Goal: Transaction & Acquisition: Purchase product/service

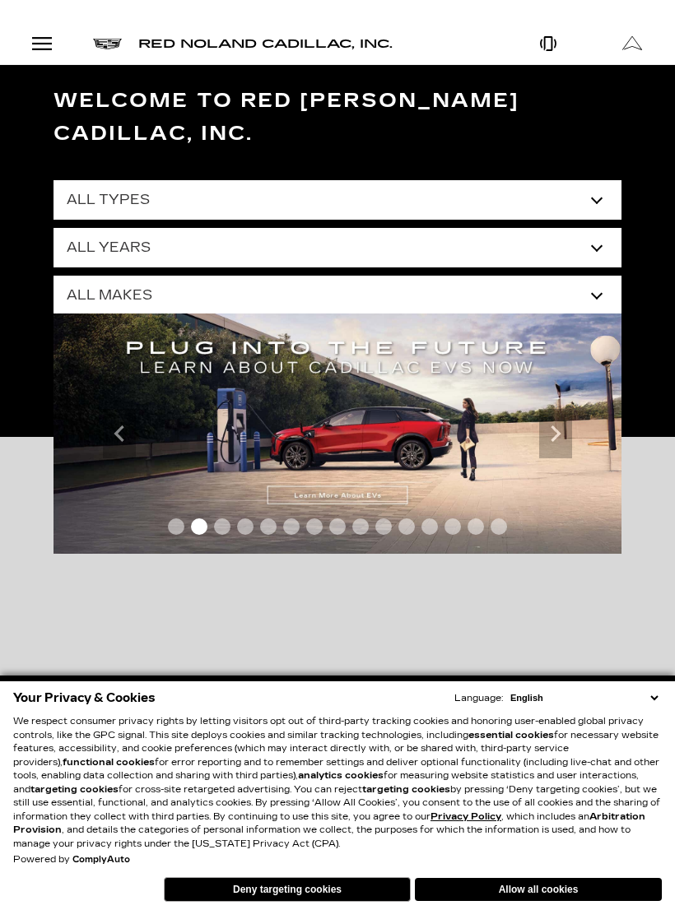
click at [597, 180] on select "All Types New Used Certified Used Demo" at bounding box center [337, 199] width 568 height 39
select select "New"
click at [596, 228] on select "All Years 2026 2025 2024" at bounding box center [337, 247] width 568 height 39
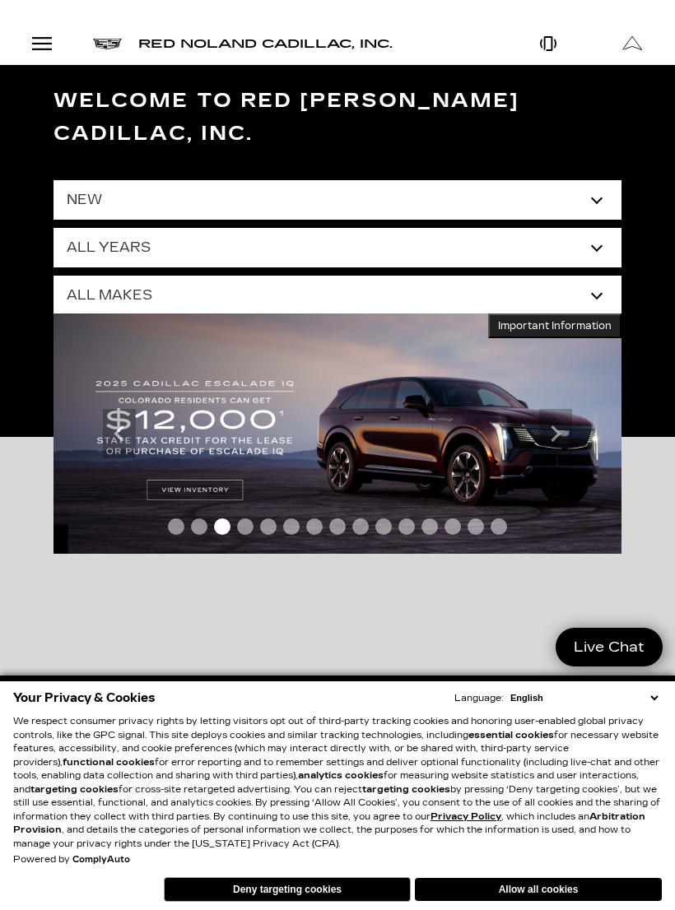
select select "2026"
click at [590, 276] on select "All Makes Cadillac" at bounding box center [337, 295] width 568 height 39
select select "Cadillac"
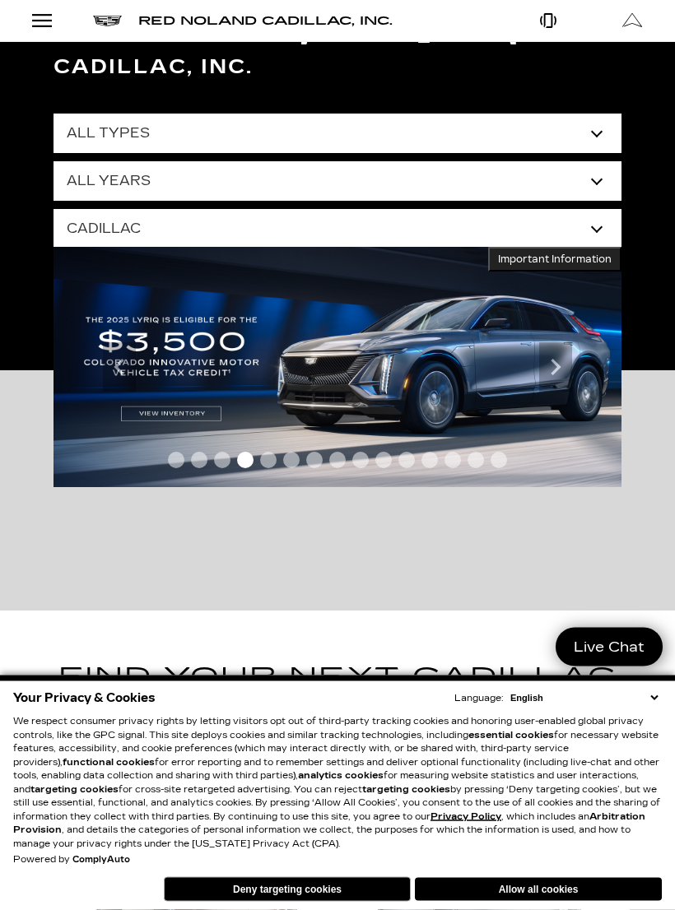
scroll to position [64, 0]
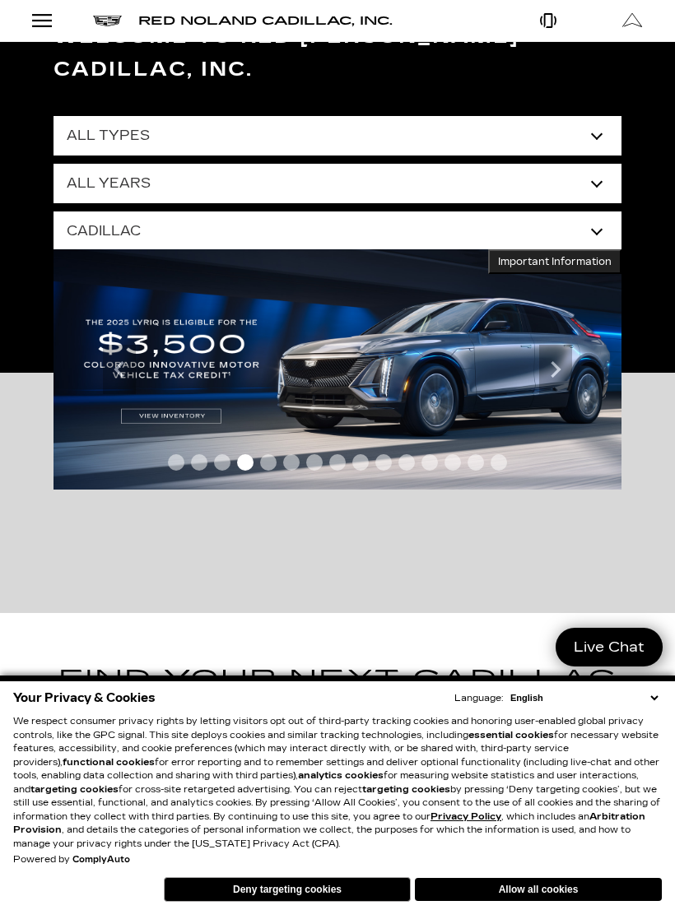
click at [558, 901] on button "Allow all cookies" at bounding box center [538, 889] width 247 height 23
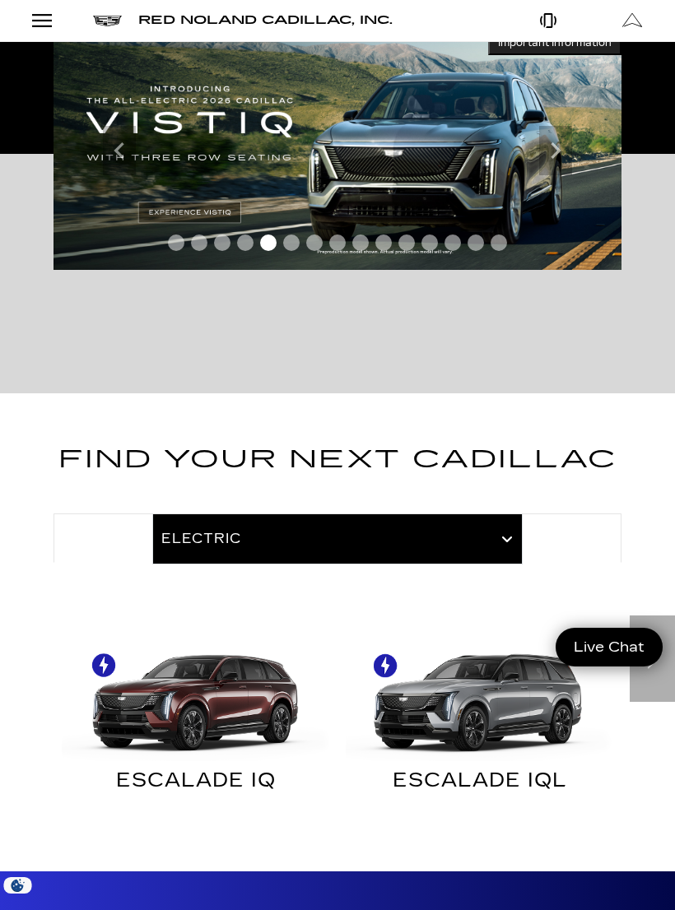
scroll to position [0, 0]
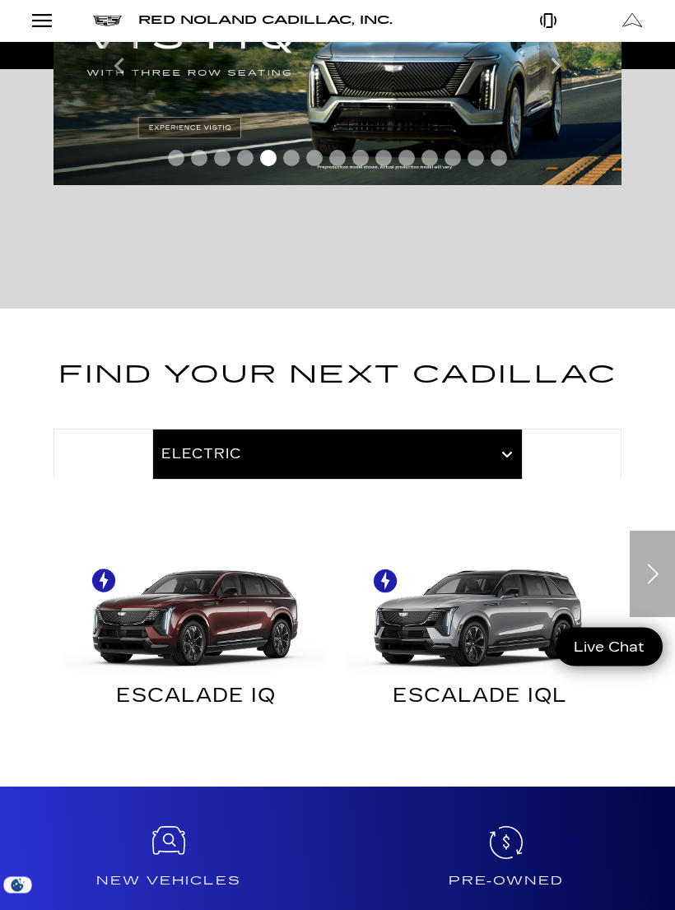
click at [649, 549] on div "Next" at bounding box center [651, 575] width 45 height 86
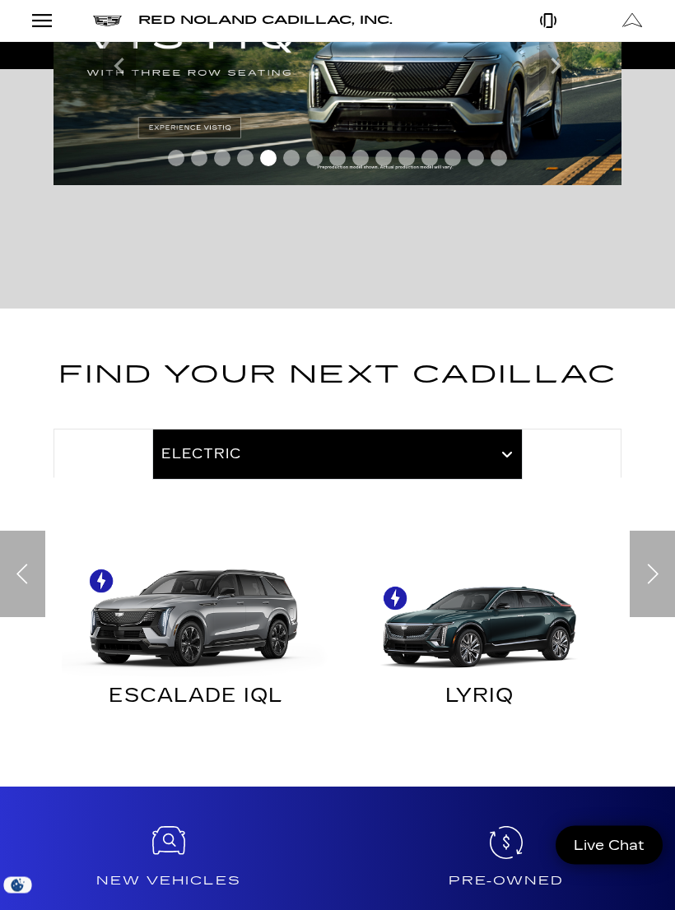
scroll to position [369, 0]
click at [653, 532] on div "Next" at bounding box center [651, 574] width 45 height 86
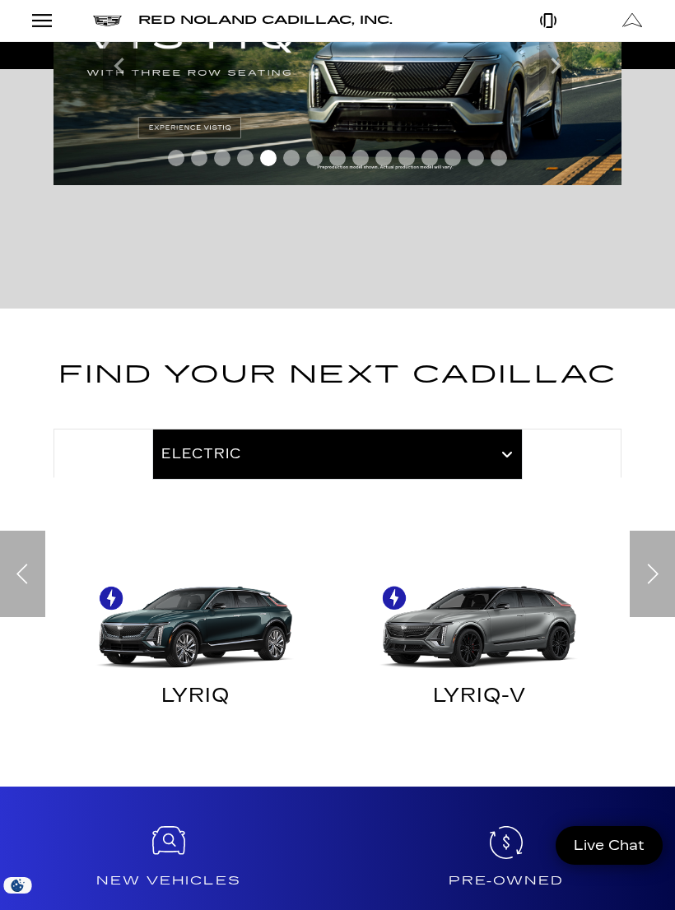
click at [650, 538] on div "Next" at bounding box center [651, 574] width 45 height 86
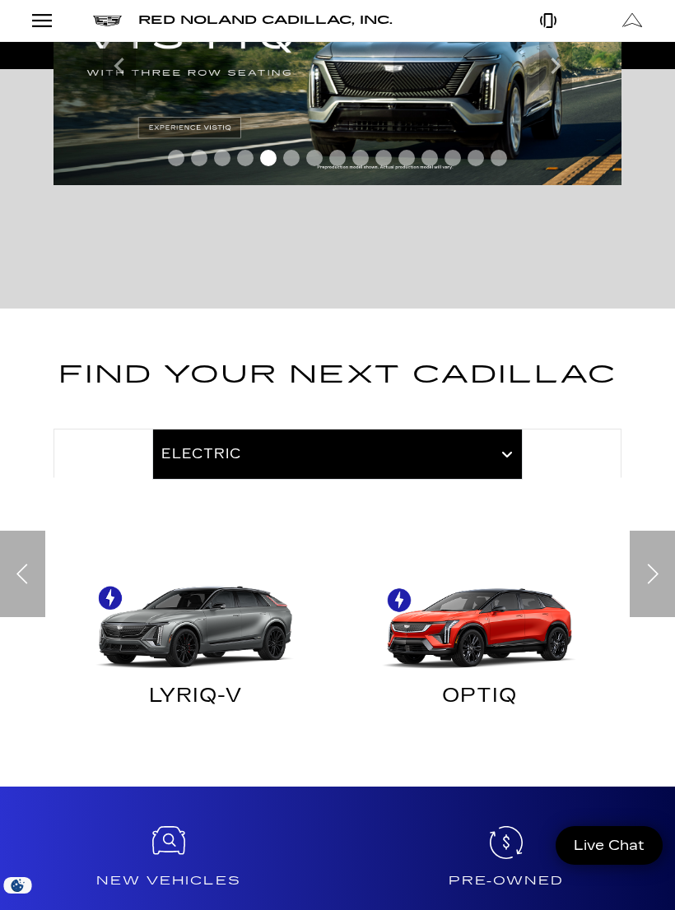
click at [652, 531] on div "Next" at bounding box center [651, 574] width 45 height 86
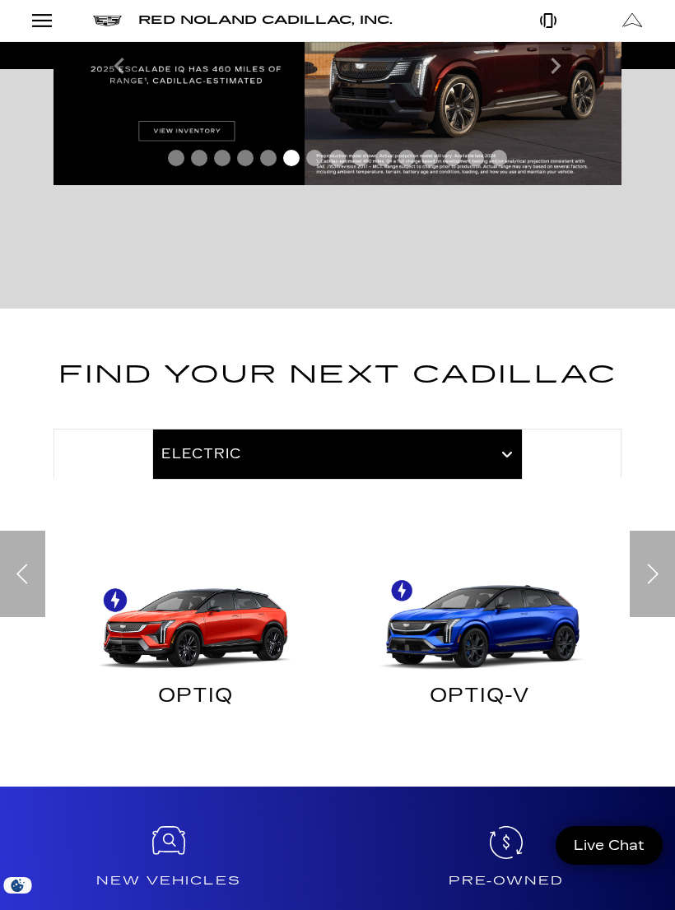
click at [648, 538] on div "Next" at bounding box center [651, 574] width 45 height 86
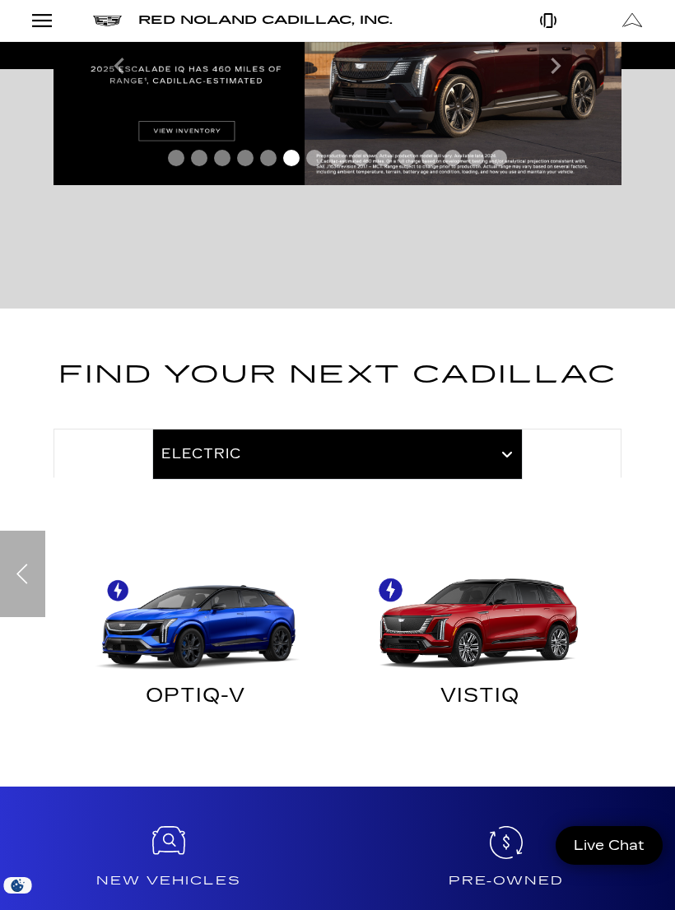
click at [499, 429] on div at bounding box center [337, 453] width 568 height 49
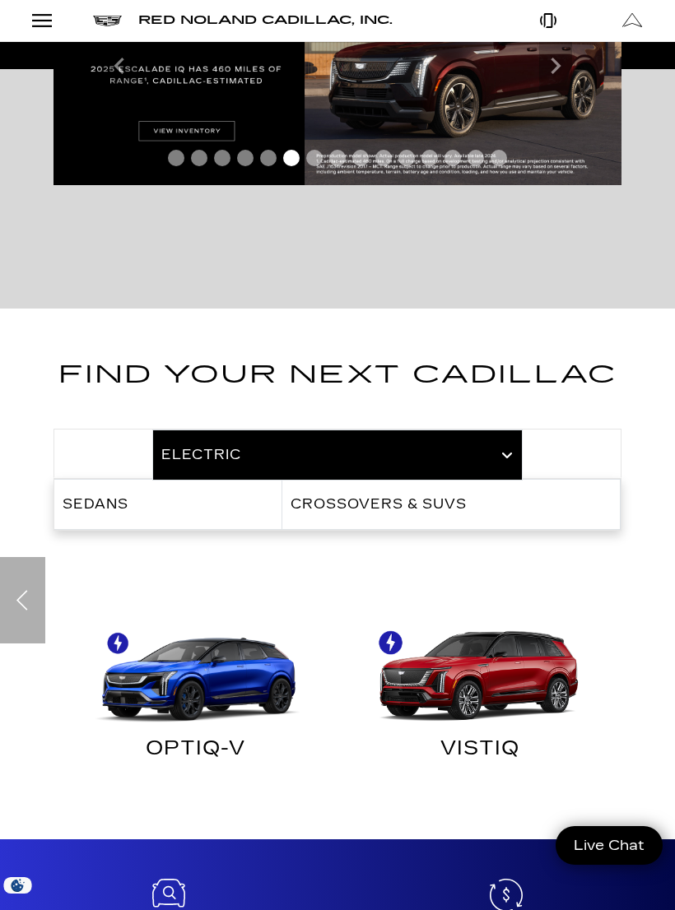
click at [252, 480] on link "Sedans" at bounding box center [167, 504] width 227 height 49
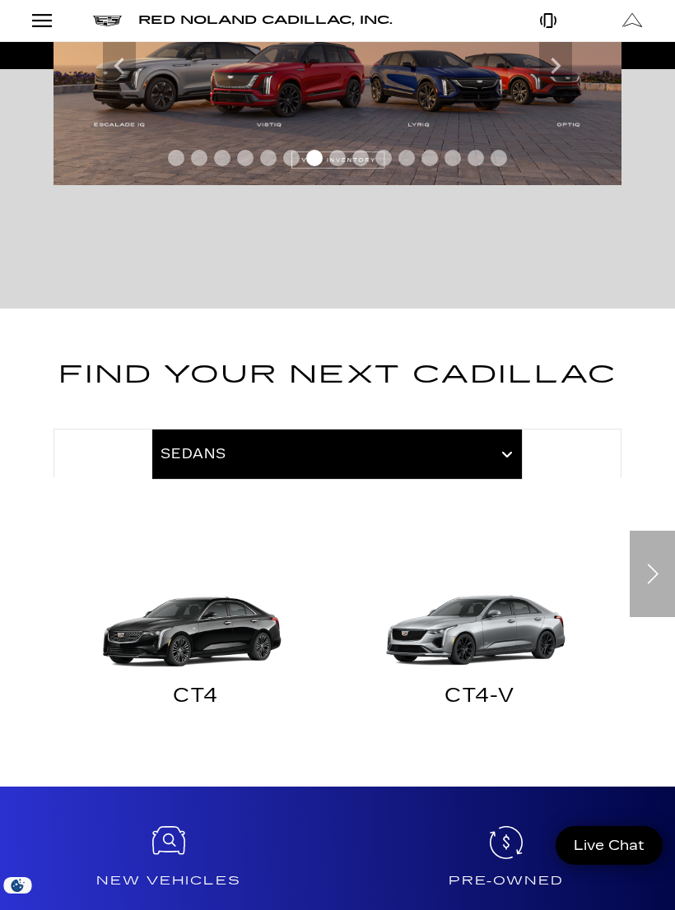
click at [643, 561] on div "Next" at bounding box center [651, 574] width 45 height 86
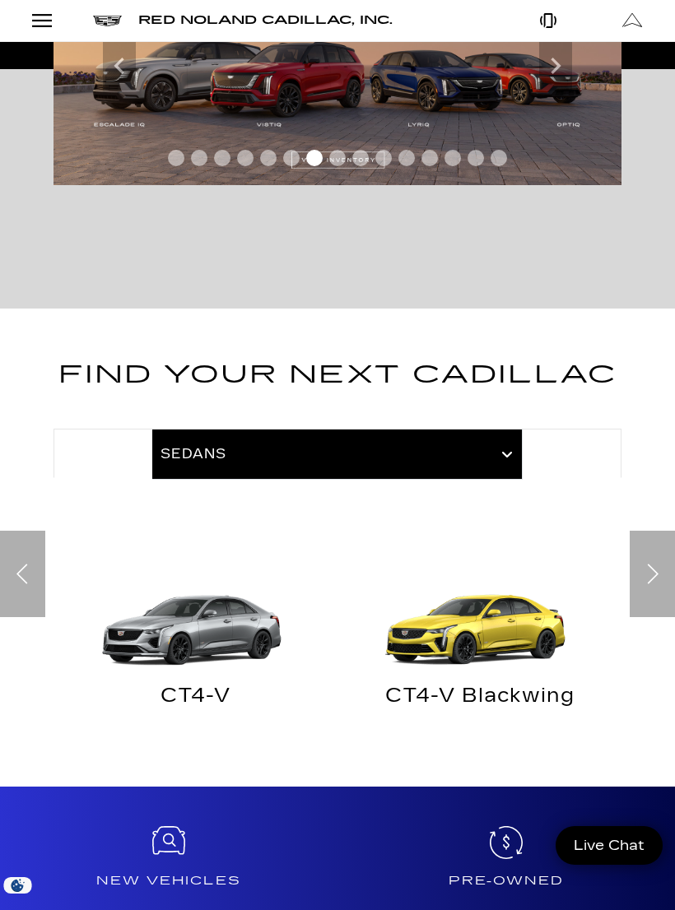
click at [644, 548] on div "Next" at bounding box center [651, 574] width 45 height 86
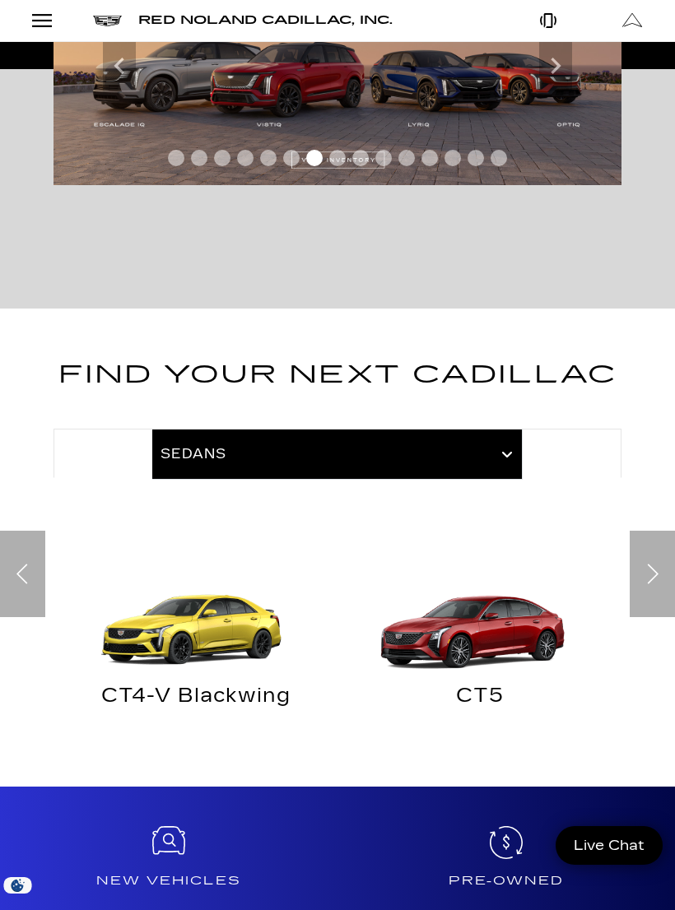
click at [654, 542] on div "Next" at bounding box center [651, 574] width 45 height 86
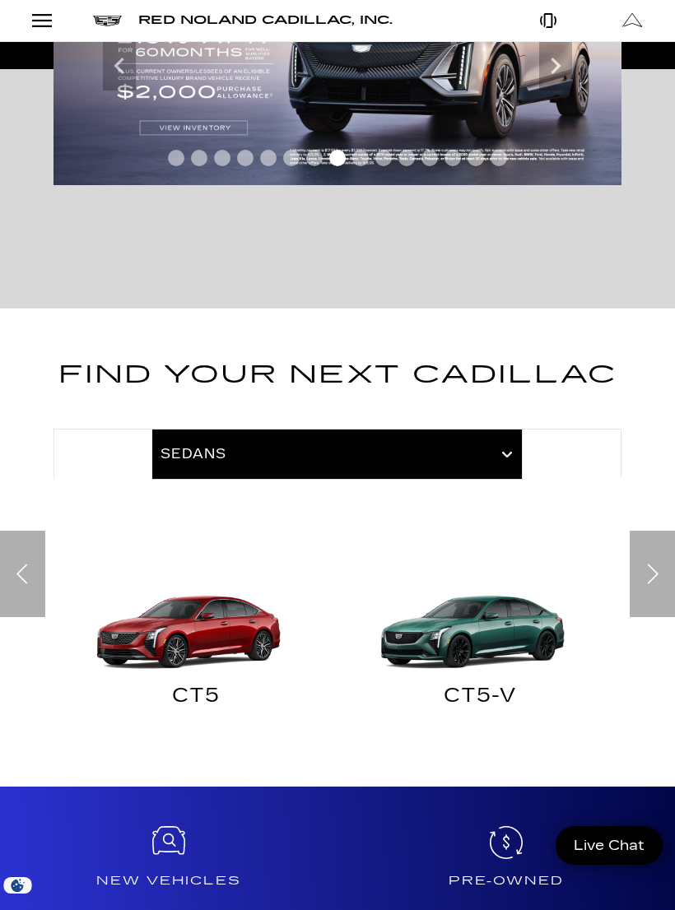
click at [501, 602] on img "Sedans" at bounding box center [479, 609] width 267 height 134
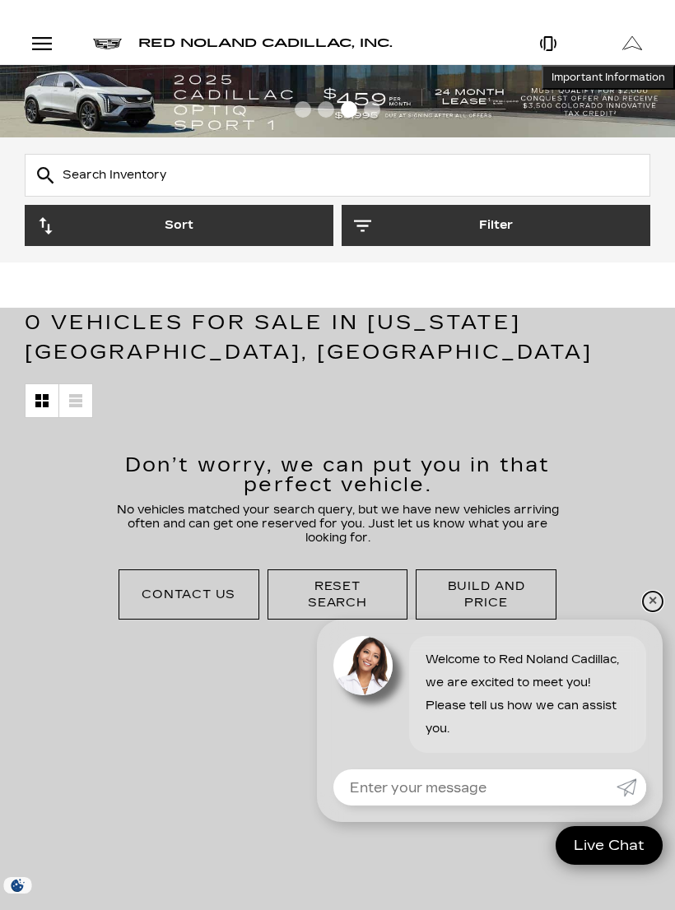
click at [655, 604] on link "✕" at bounding box center [653, 602] width 20 height 20
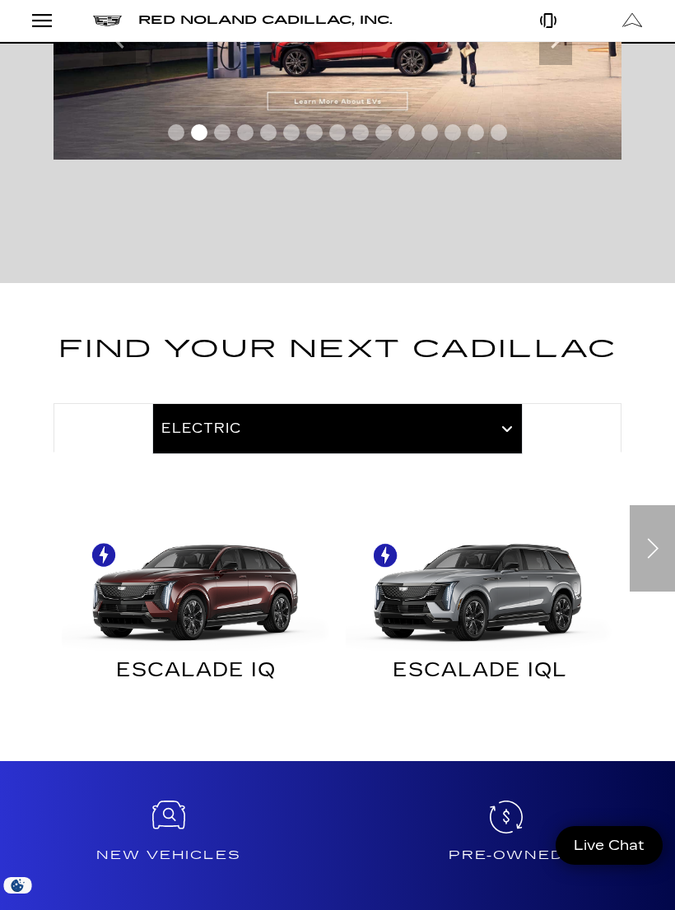
click at [502, 403] on div at bounding box center [337, 427] width 568 height 49
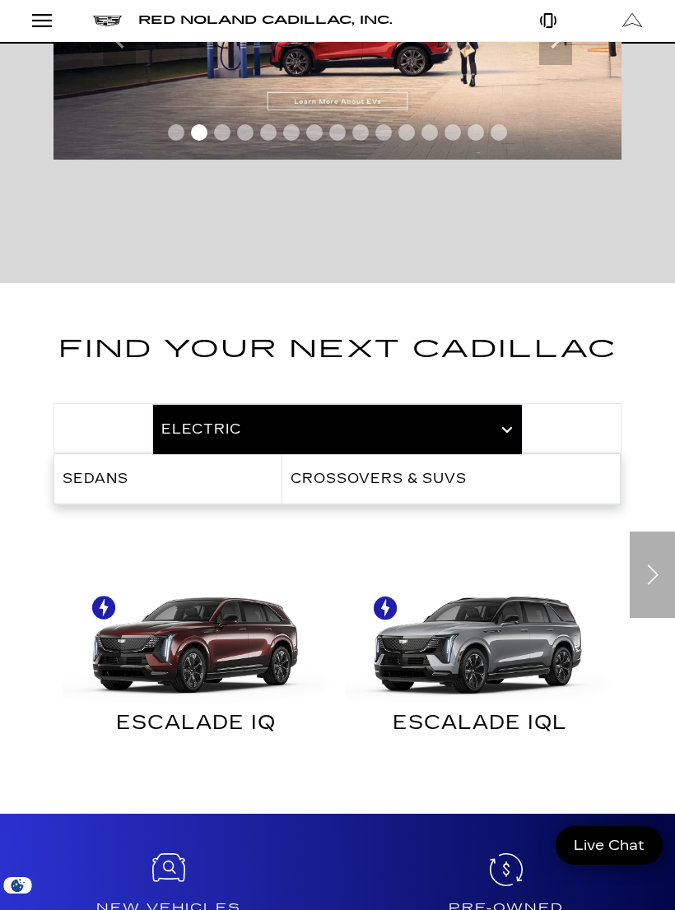
click at [89, 471] on span "Sedans" at bounding box center [96, 479] width 66 height 16
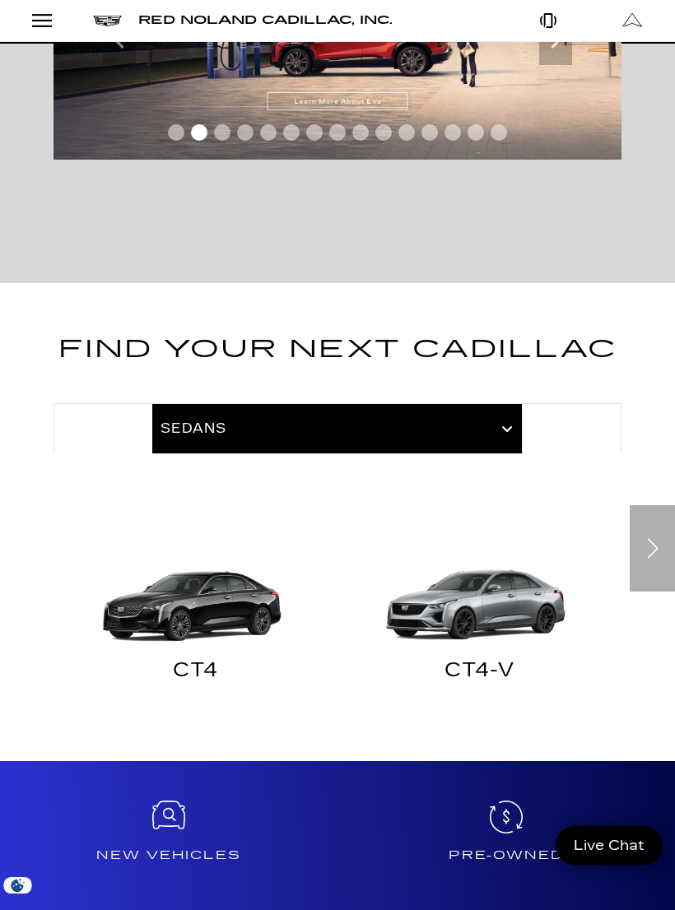
click at [643, 522] on div "Next slide" at bounding box center [651, 548] width 45 height 86
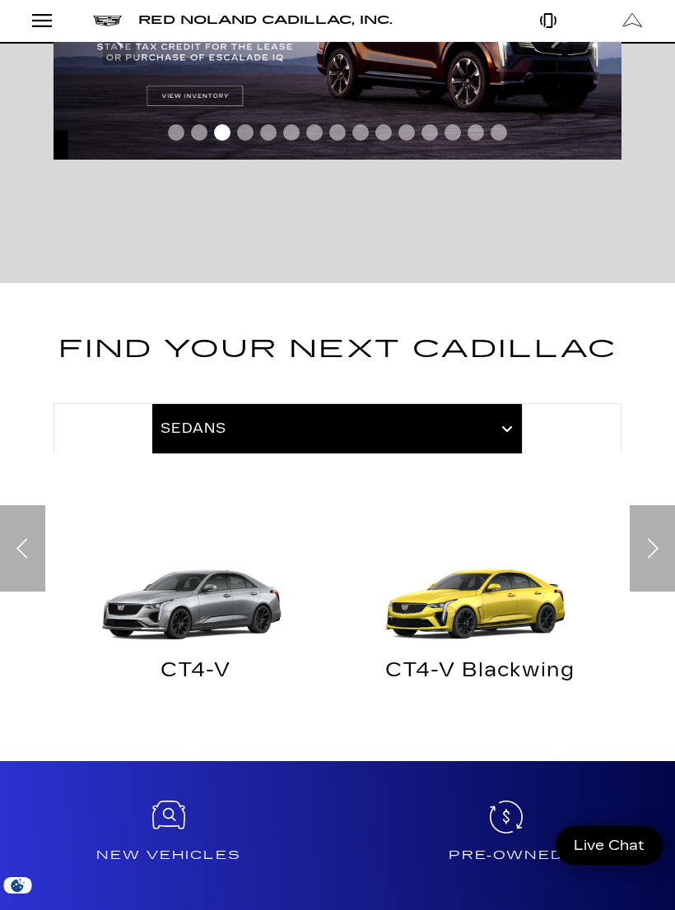
click at [654, 510] on div "Next slide" at bounding box center [651, 548] width 45 height 86
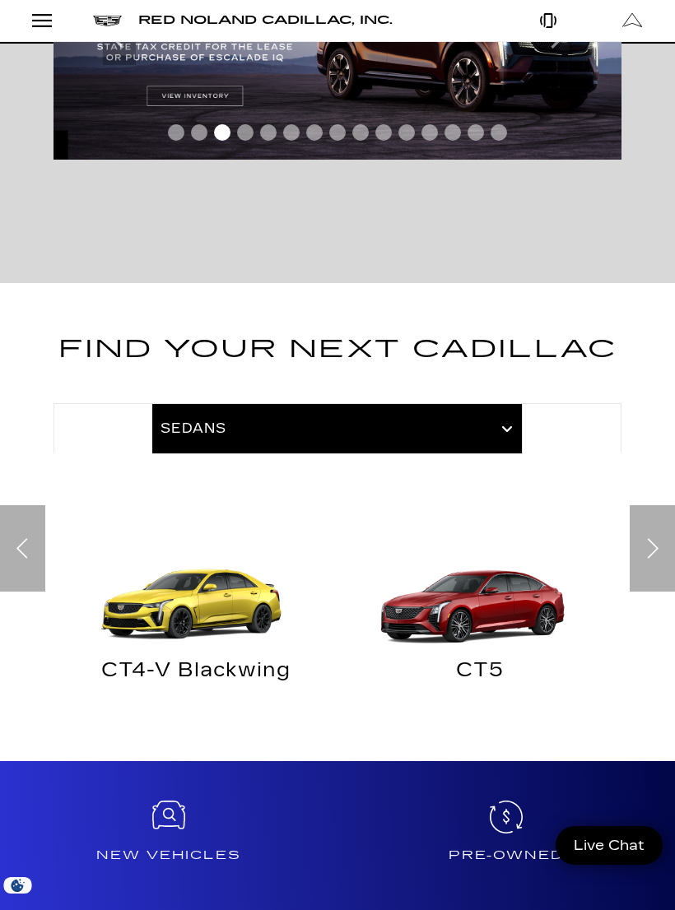
click at [654, 512] on div "Next slide" at bounding box center [651, 548] width 45 height 86
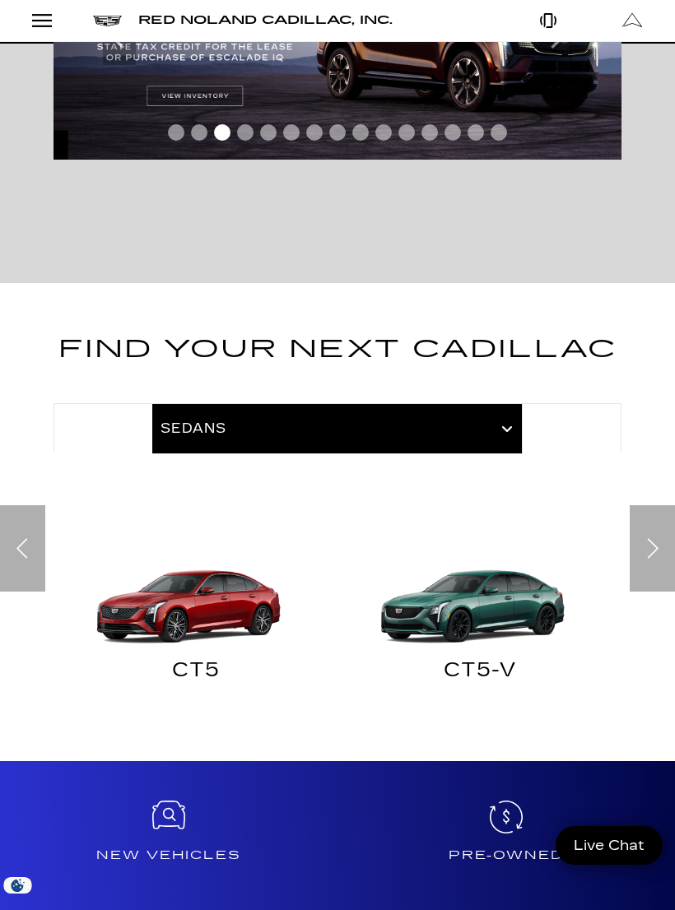
click at [654, 510] on div "Next slide" at bounding box center [651, 548] width 45 height 86
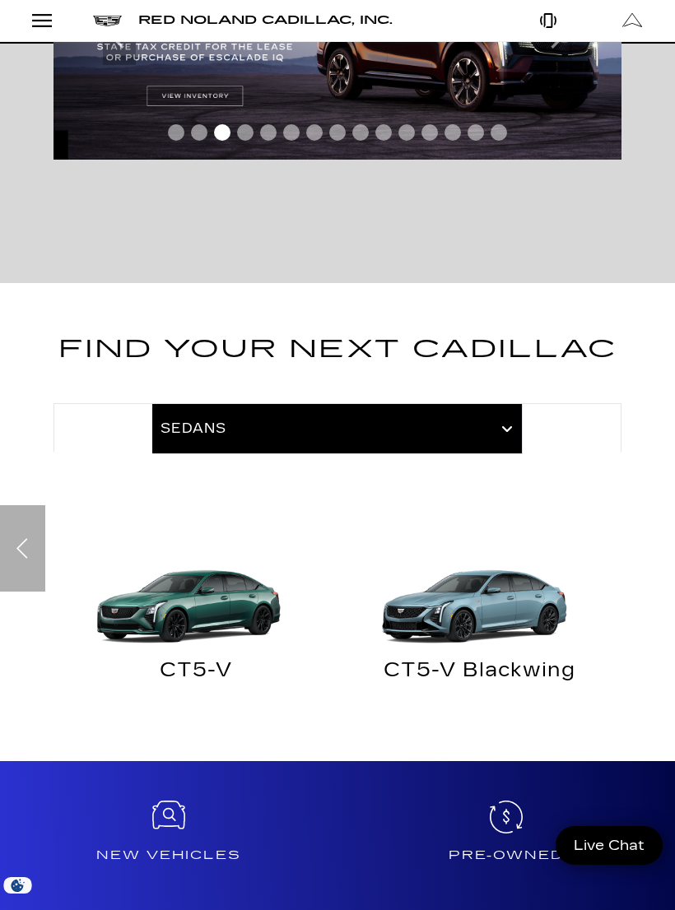
click at [174, 561] on img "Sedans" at bounding box center [195, 584] width 267 height 134
